Goal: Book appointment/travel/reservation

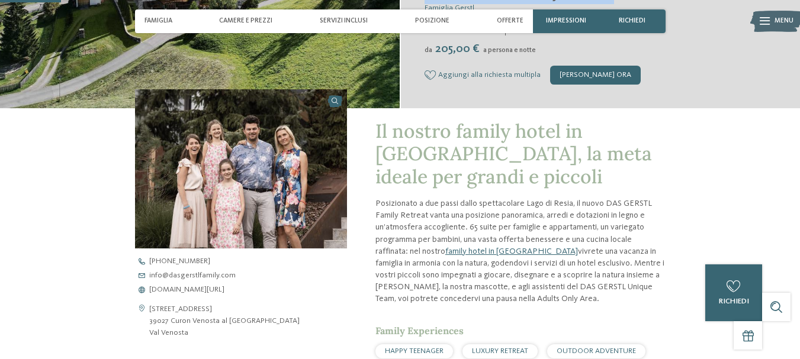
scroll to position [256, 0]
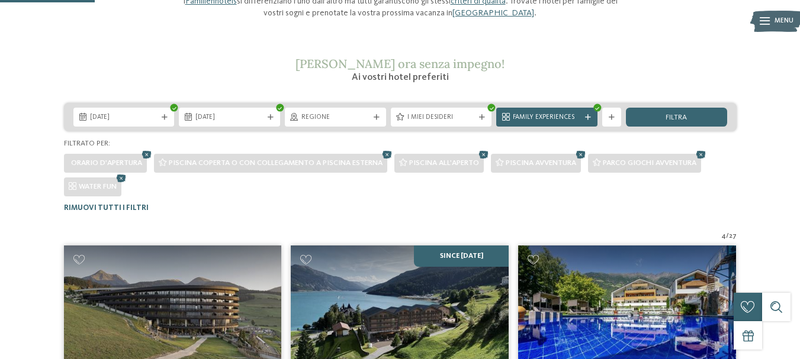
scroll to position [140, 0]
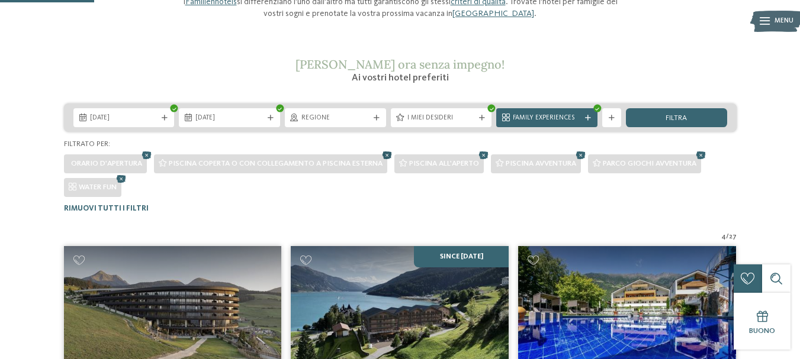
click at [386, 153] on icon at bounding box center [387, 156] width 14 height 12
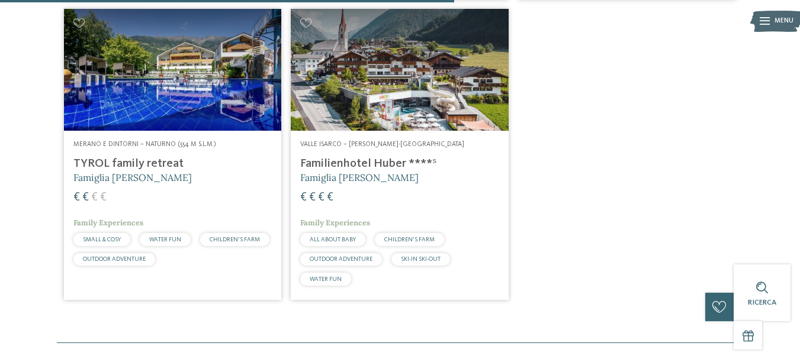
scroll to position [669, 0]
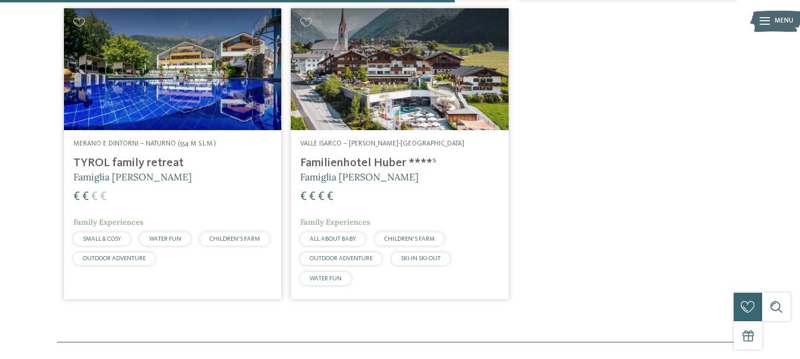
click at [121, 64] on img at bounding box center [173, 69] width 218 height 123
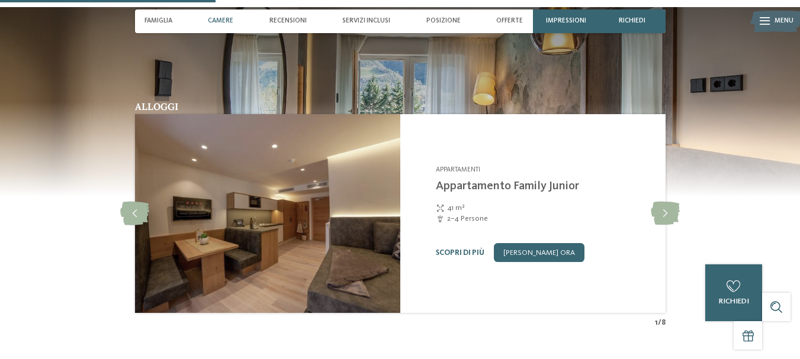
scroll to position [826, 0]
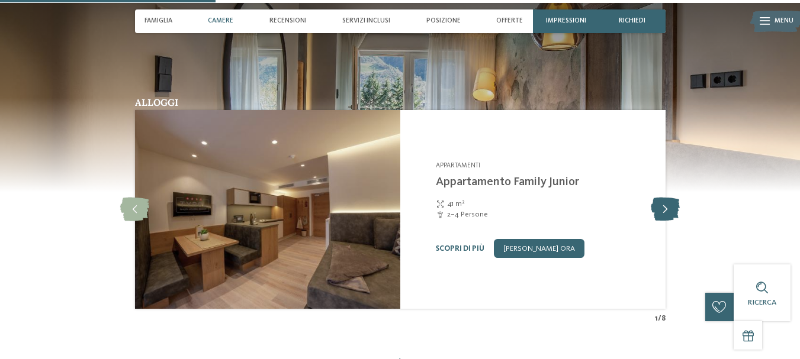
click at [668, 207] on icon at bounding box center [665, 210] width 29 height 24
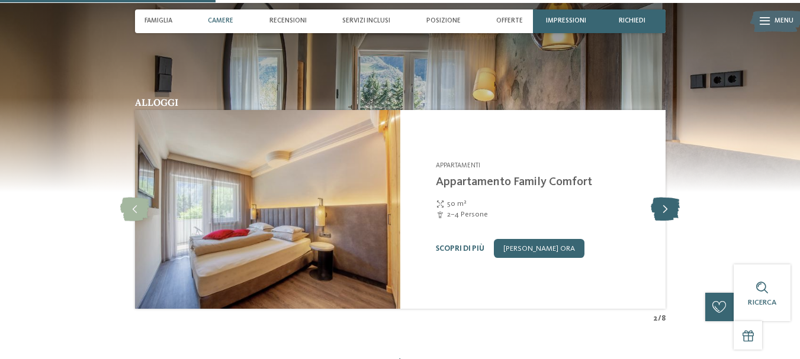
click at [668, 207] on icon at bounding box center [665, 210] width 29 height 24
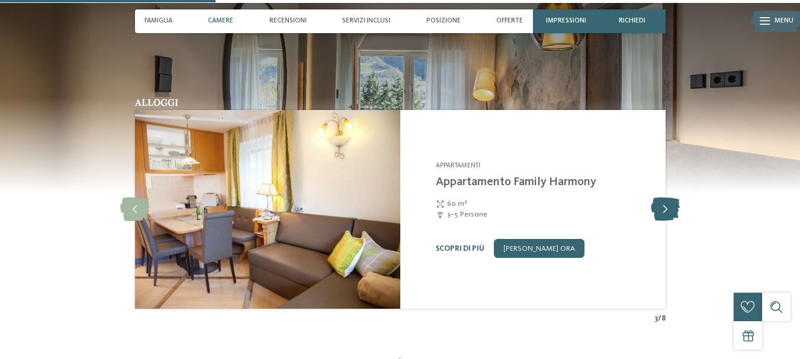
click at [668, 207] on icon at bounding box center [665, 210] width 29 height 24
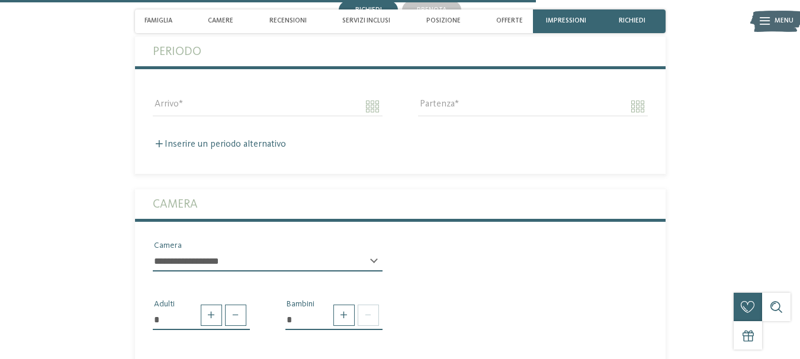
scroll to position [2062, 0]
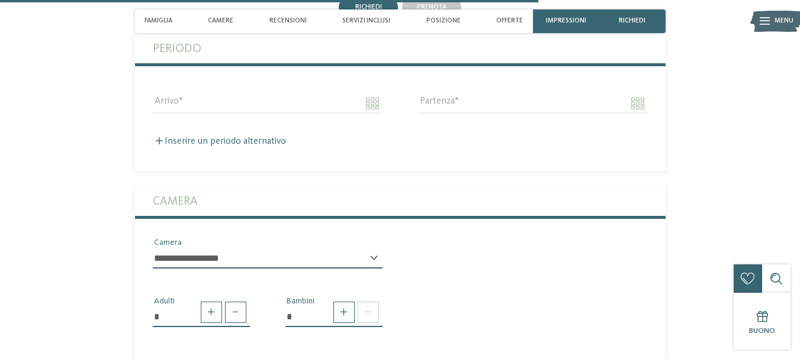
click at [381, 249] on select "**********" at bounding box center [268, 259] width 230 height 20
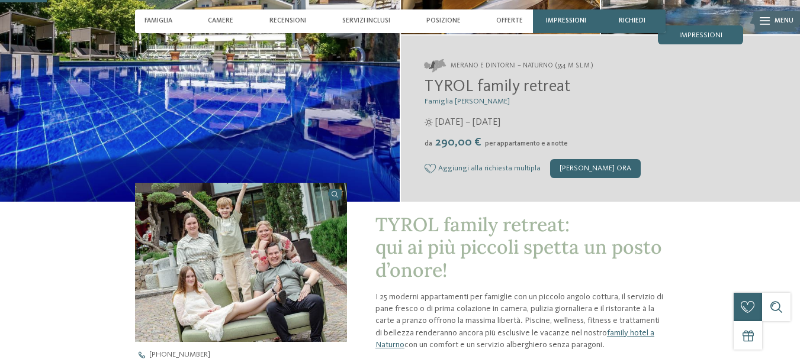
scroll to position [135, 0]
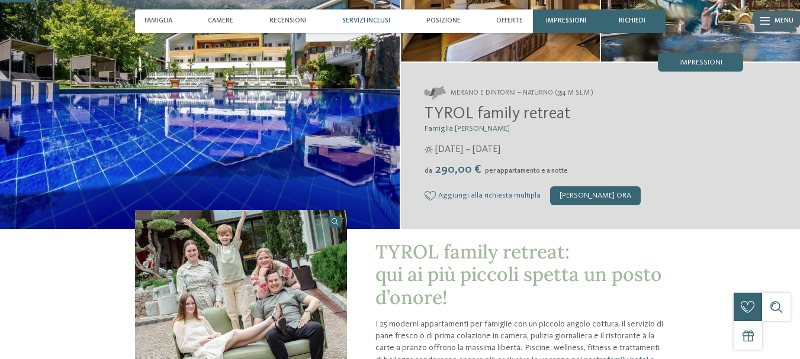
click at [368, 17] on div "Servizi inclusi" at bounding box center [365, 21] width 57 height 24
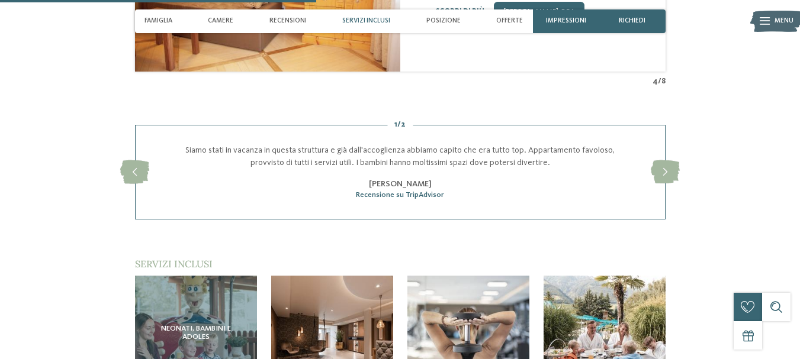
scroll to position [1255, 0]
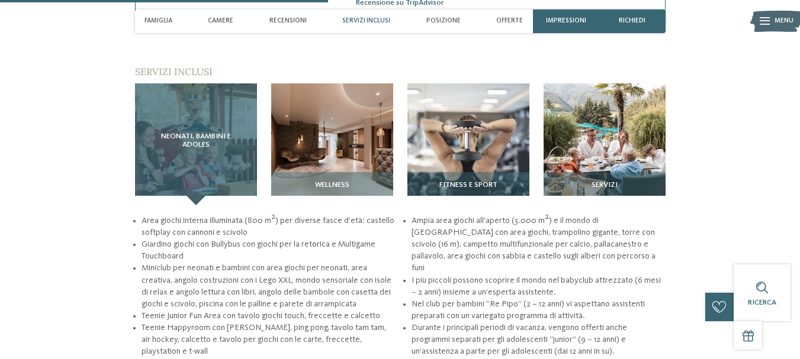
click at [198, 133] on span "Neonati, bambini e adoles" at bounding box center [196, 141] width 84 height 17
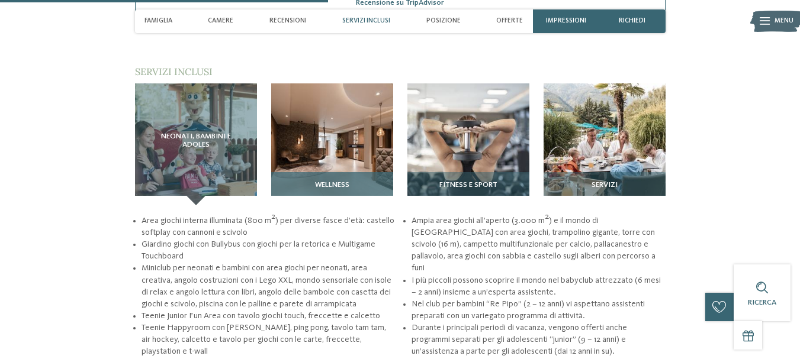
click at [318, 133] on img at bounding box center [332, 144] width 122 height 122
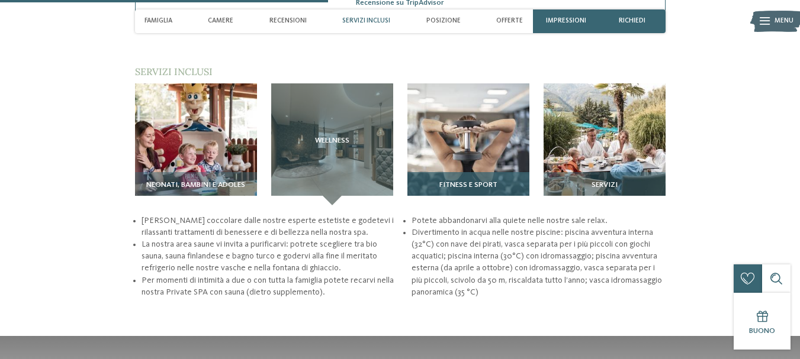
click at [429, 116] on img at bounding box center [468, 144] width 122 height 122
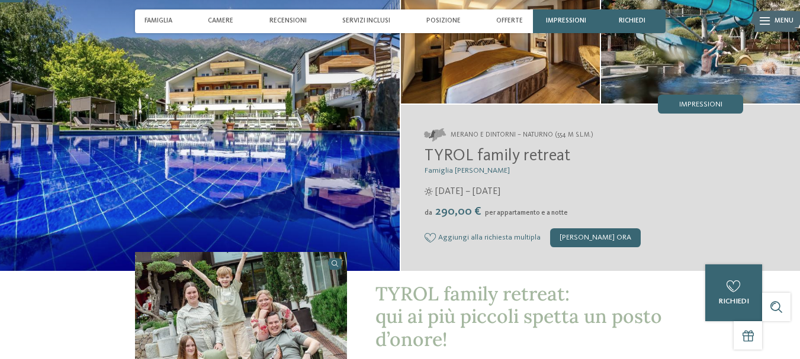
scroll to position [0, 0]
